Goal: Information Seeking & Learning: Understand process/instructions

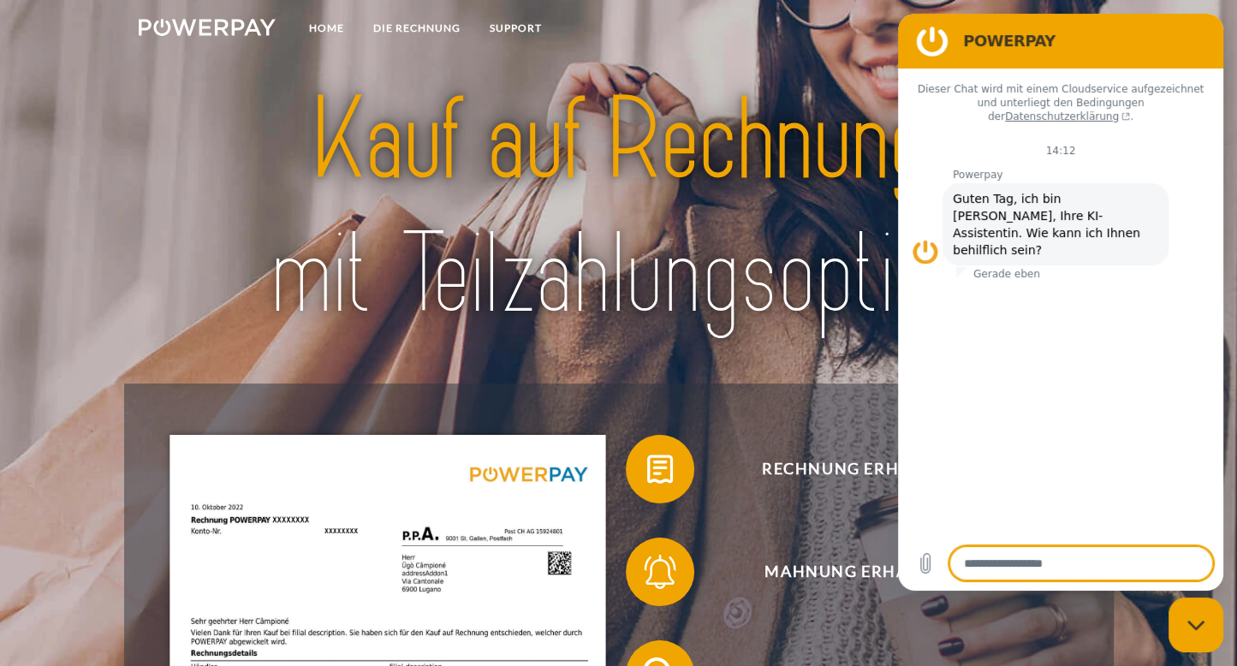
click at [1140, 34] on h2 "POWERPAY" at bounding box center [1084, 41] width 243 height 21
click at [1172, 609] on div "Messaging-Fenster schließen" at bounding box center [1195, 624] width 51 height 51
type textarea "*"
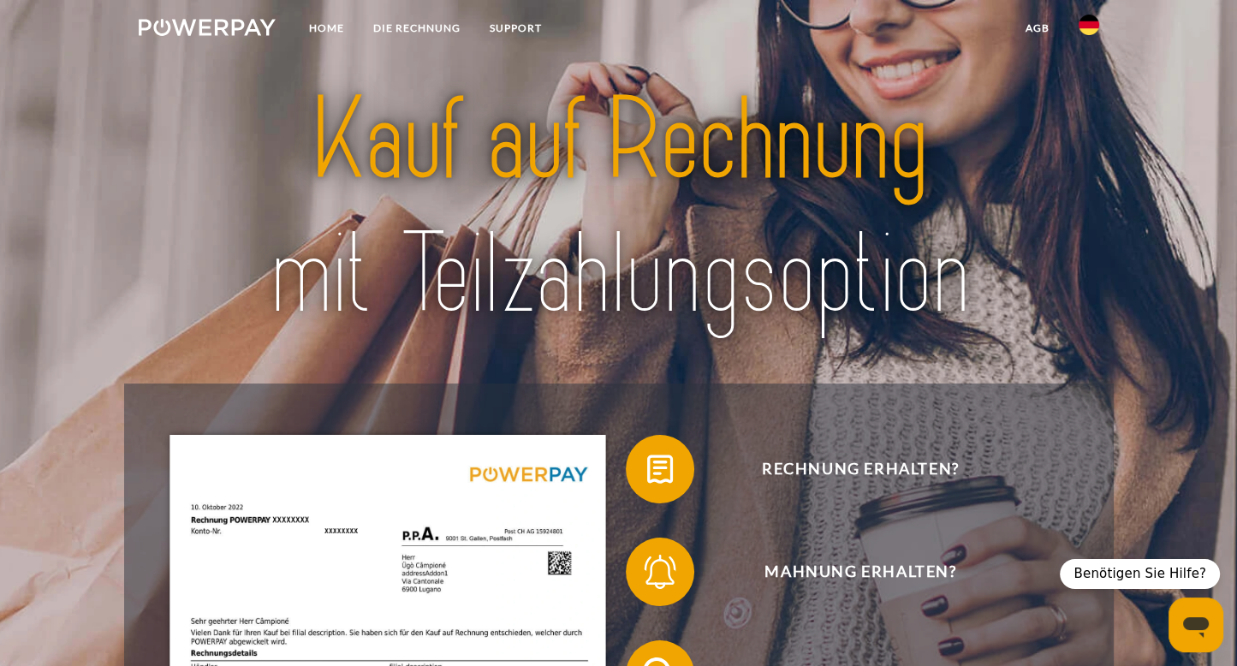
click at [1097, 20] on img at bounding box center [1089, 25] width 21 height 21
click at [1085, 70] on img at bounding box center [1089, 80] width 21 height 21
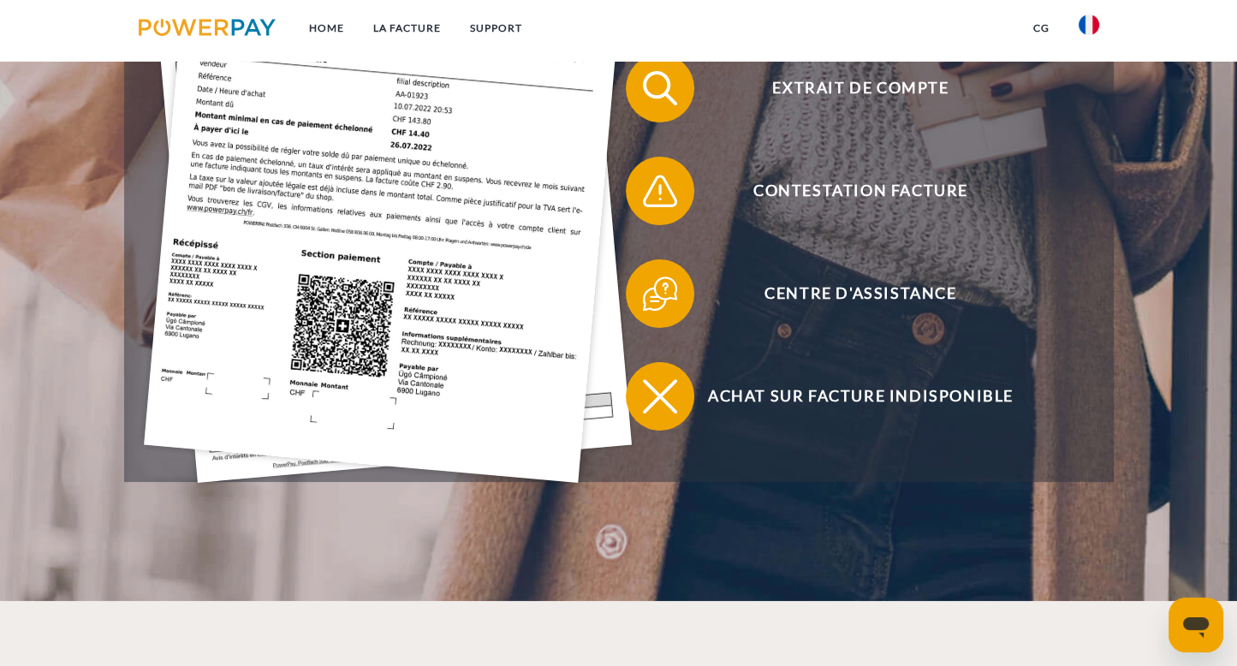
scroll to position [651, 0]
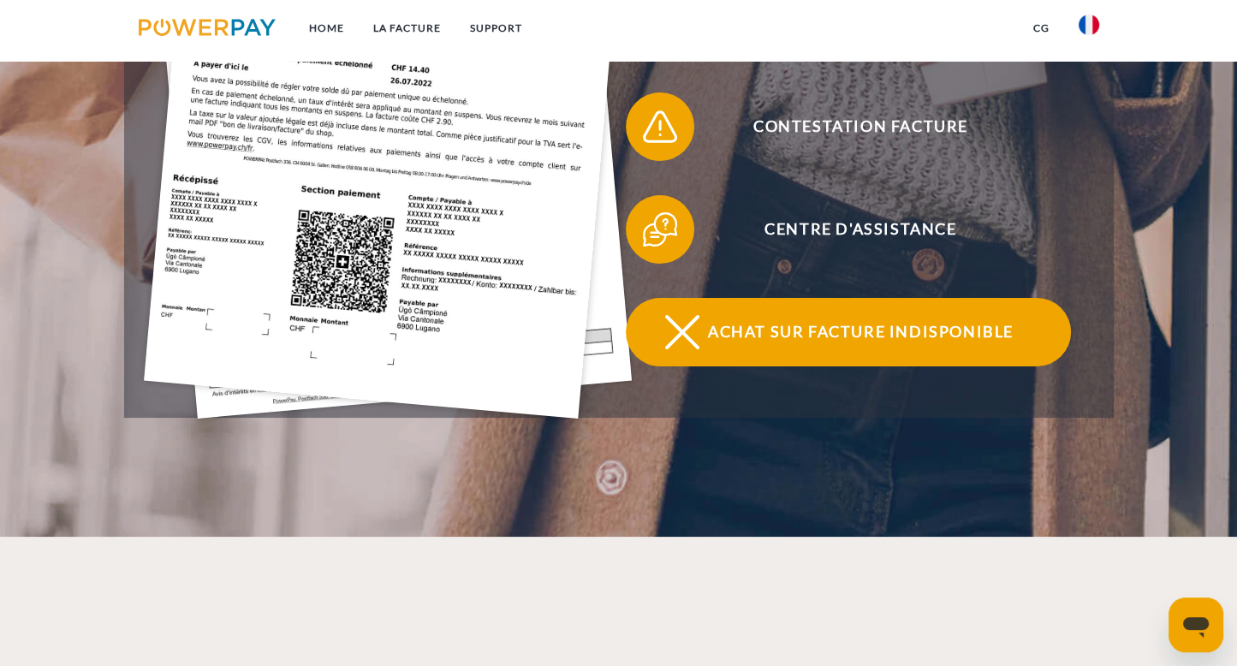
click at [835, 332] on span "Achat sur facture indisponible" at bounding box center [860, 332] width 419 height 68
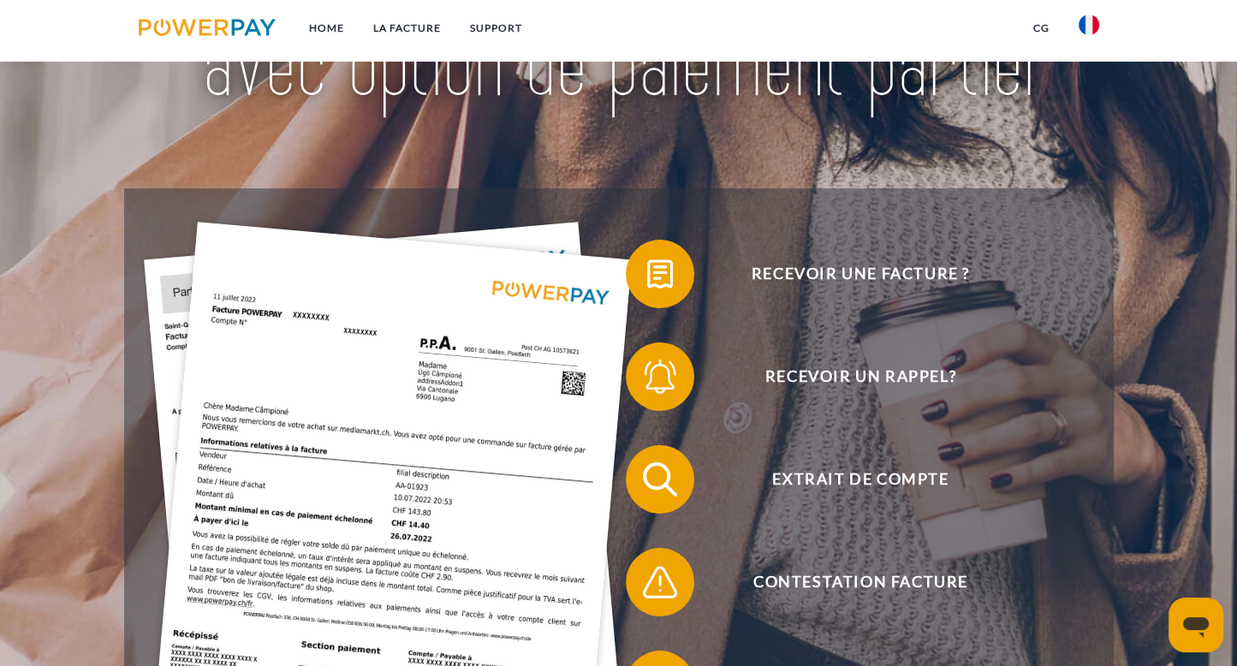
scroll to position [116, 0]
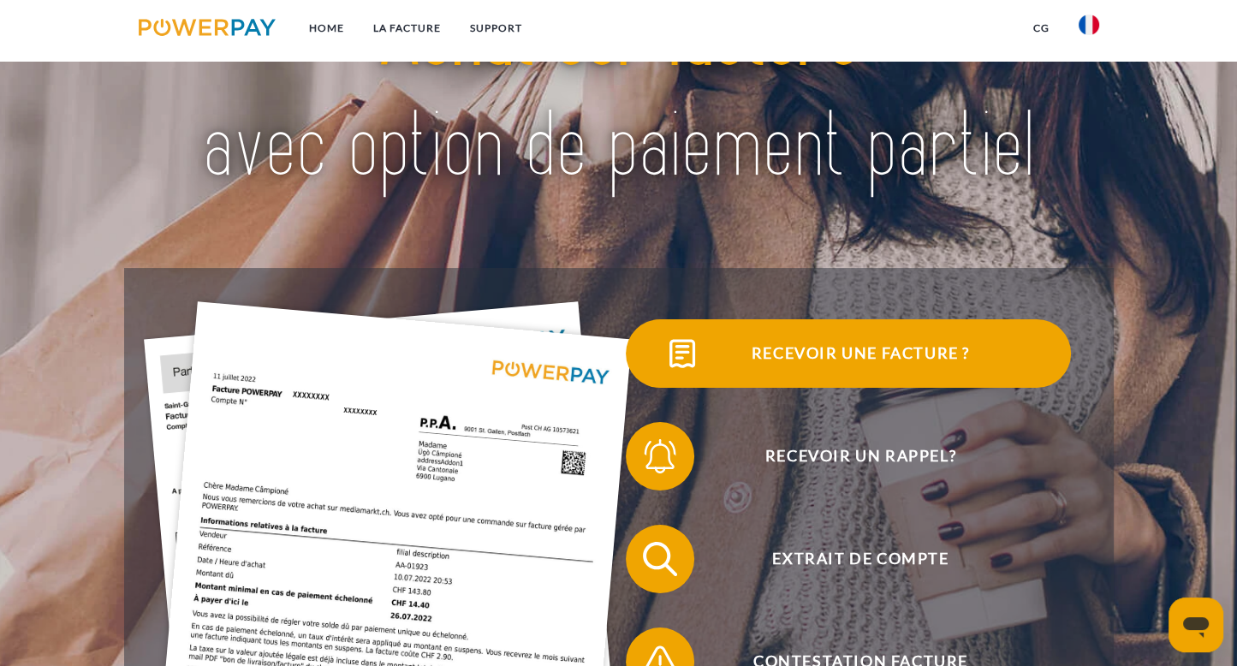
click at [784, 345] on span "Recevoir une facture ?" at bounding box center [860, 353] width 419 height 68
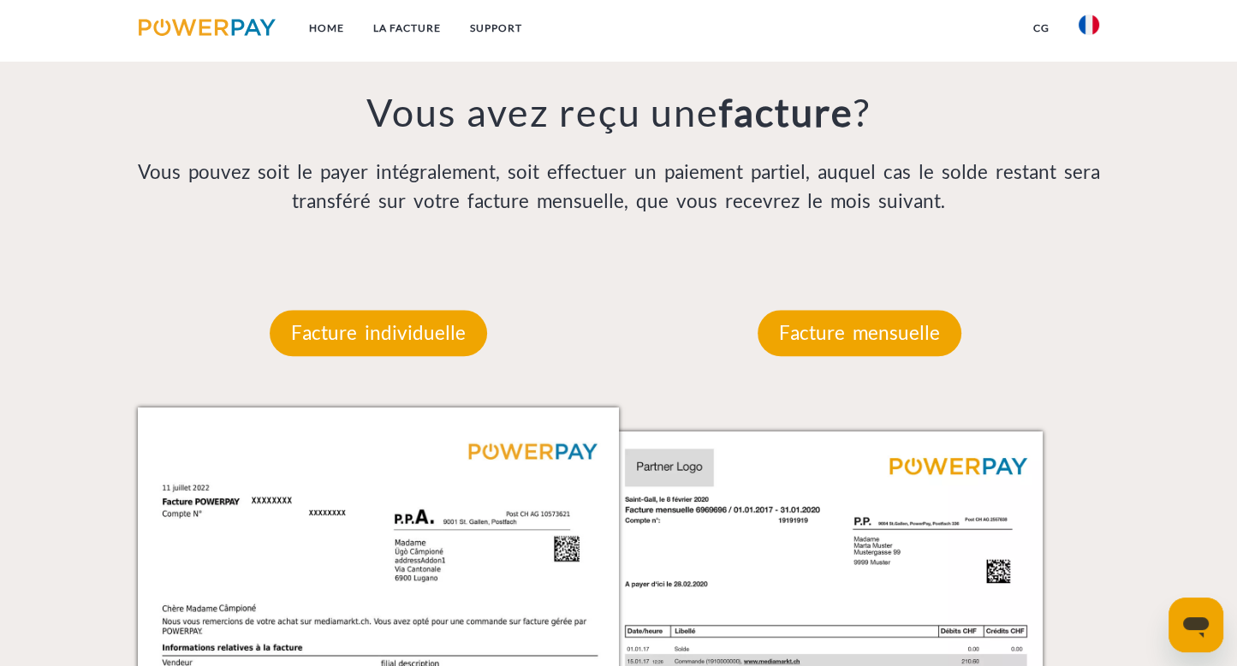
scroll to position [1231, 0]
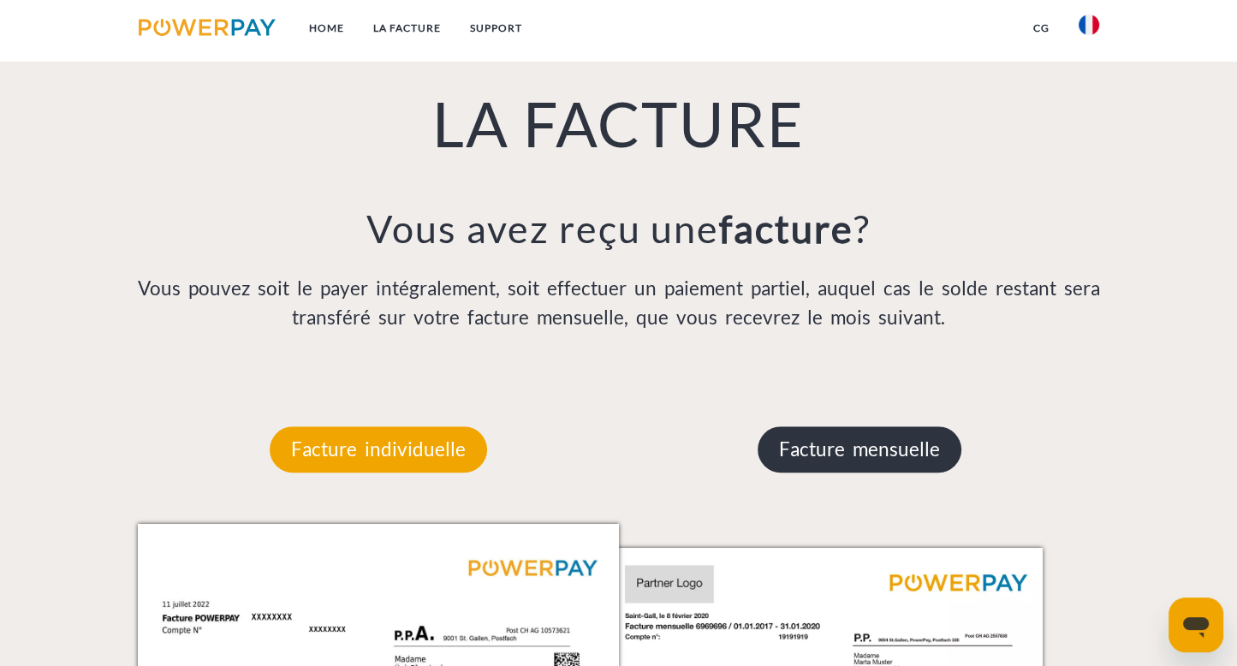
click at [825, 460] on p "Facture mensuelle" at bounding box center [860, 449] width 204 height 46
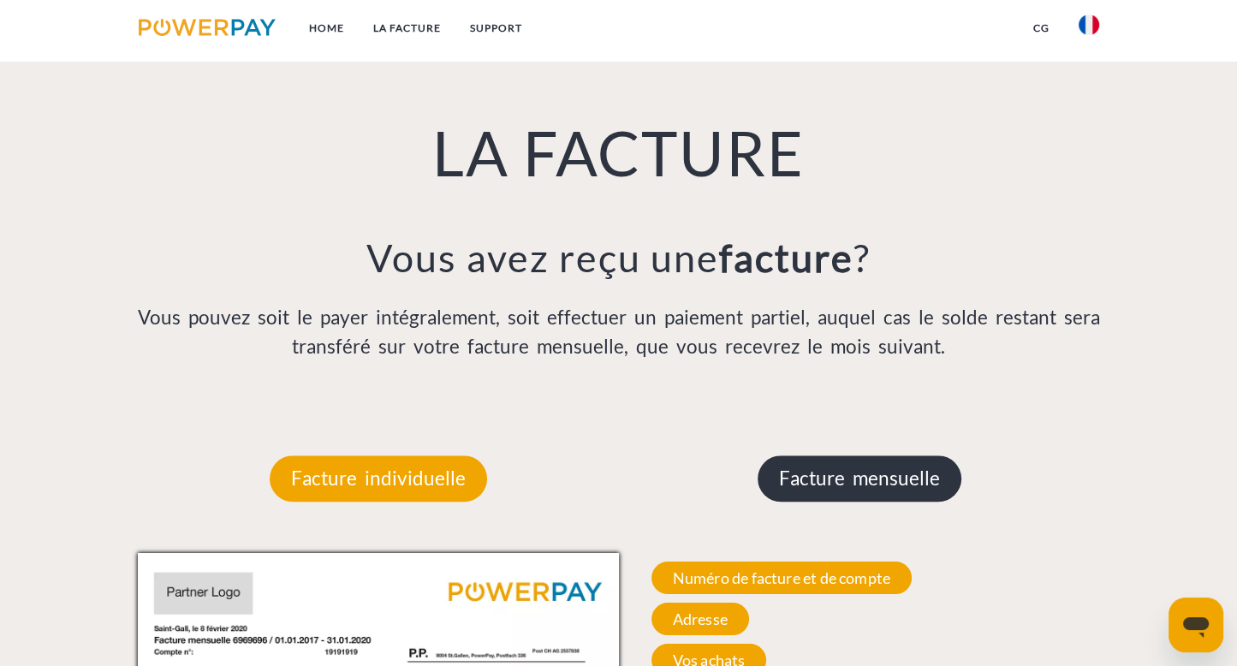
scroll to position [1261, 0]
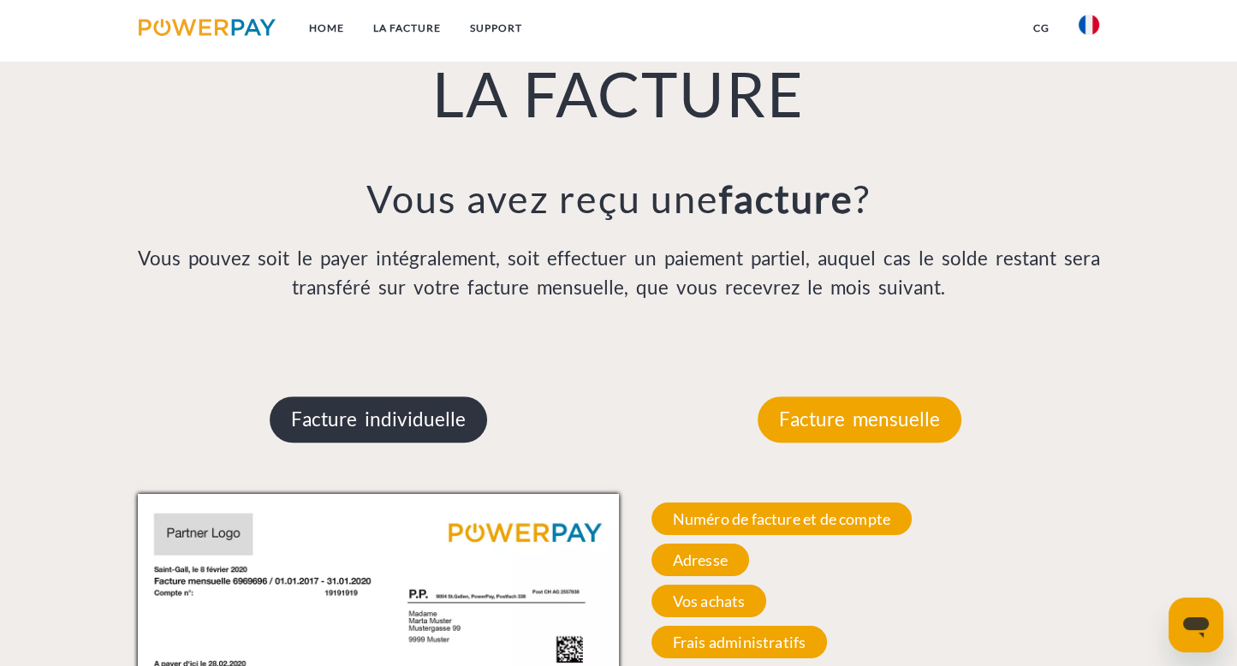
click at [365, 428] on p "Facture individuelle" at bounding box center [378, 419] width 217 height 46
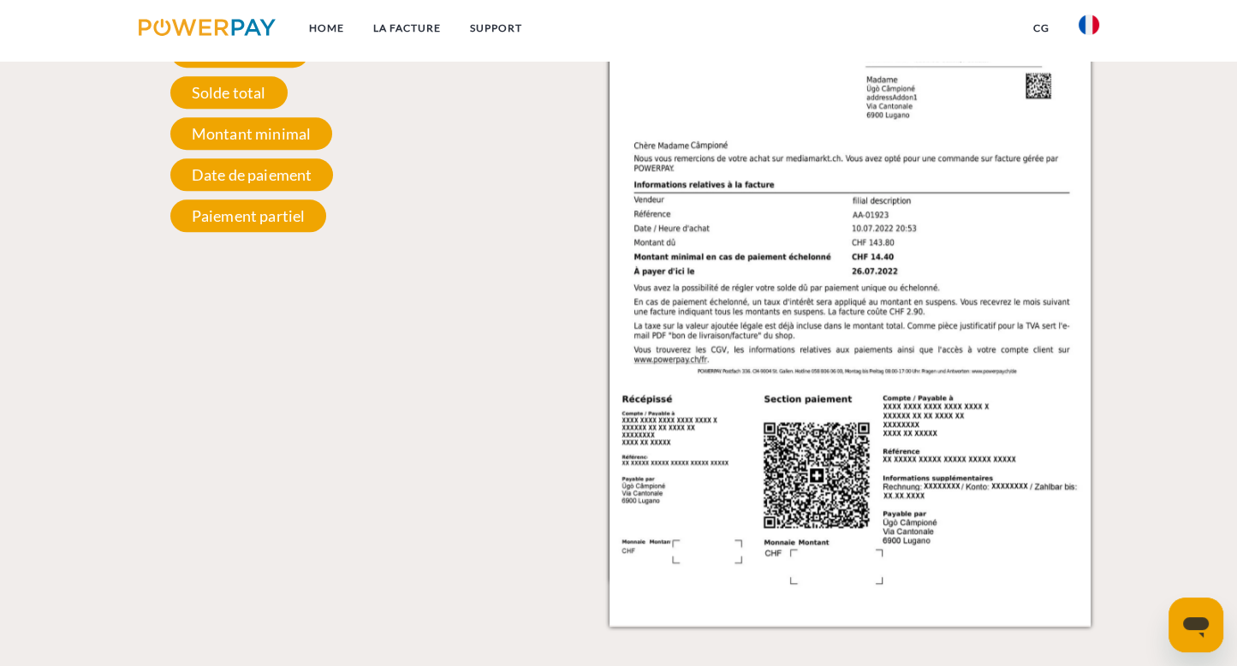
scroll to position [1653, 0]
